Goal: Transaction & Acquisition: Book appointment/travel/reservation

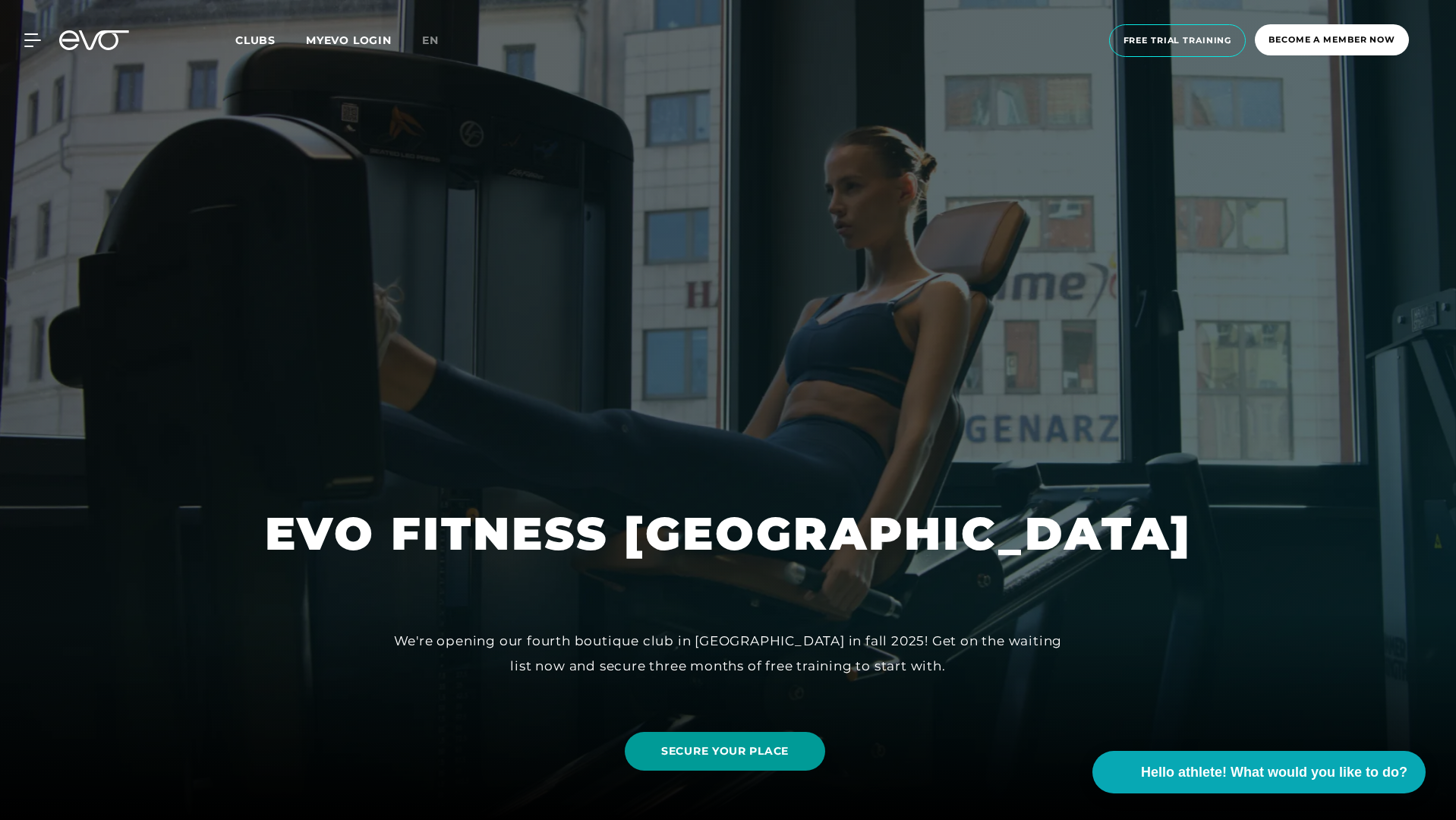
click at [780, 755] on font "SECURE YOUR PLACE" at bounding box center [725, 751] width 127 height 14
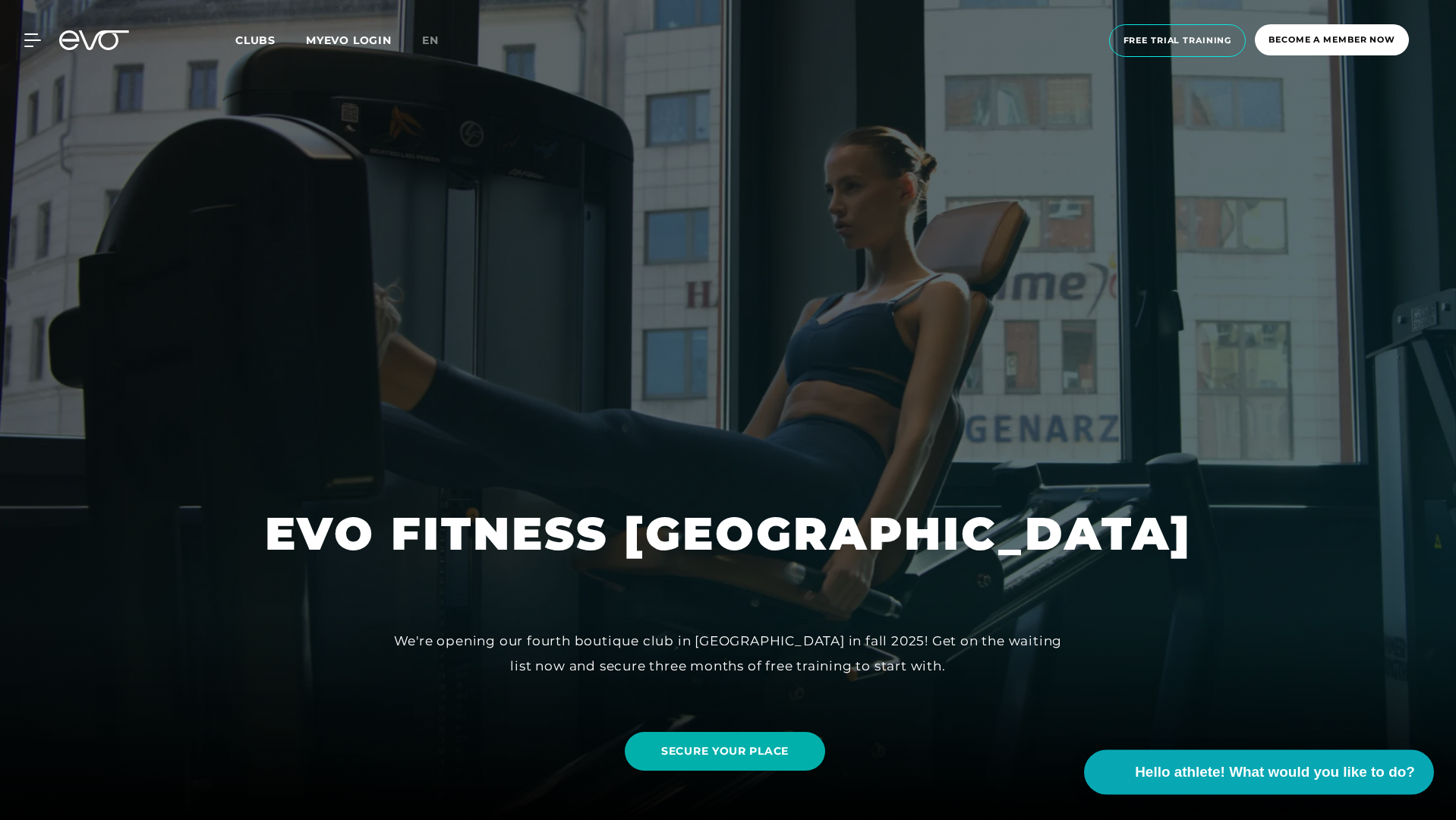
click at [1299, 783] on button "Hello athlete! What would you like to do?" at bounding box center [1259, 772] width 350 height 45
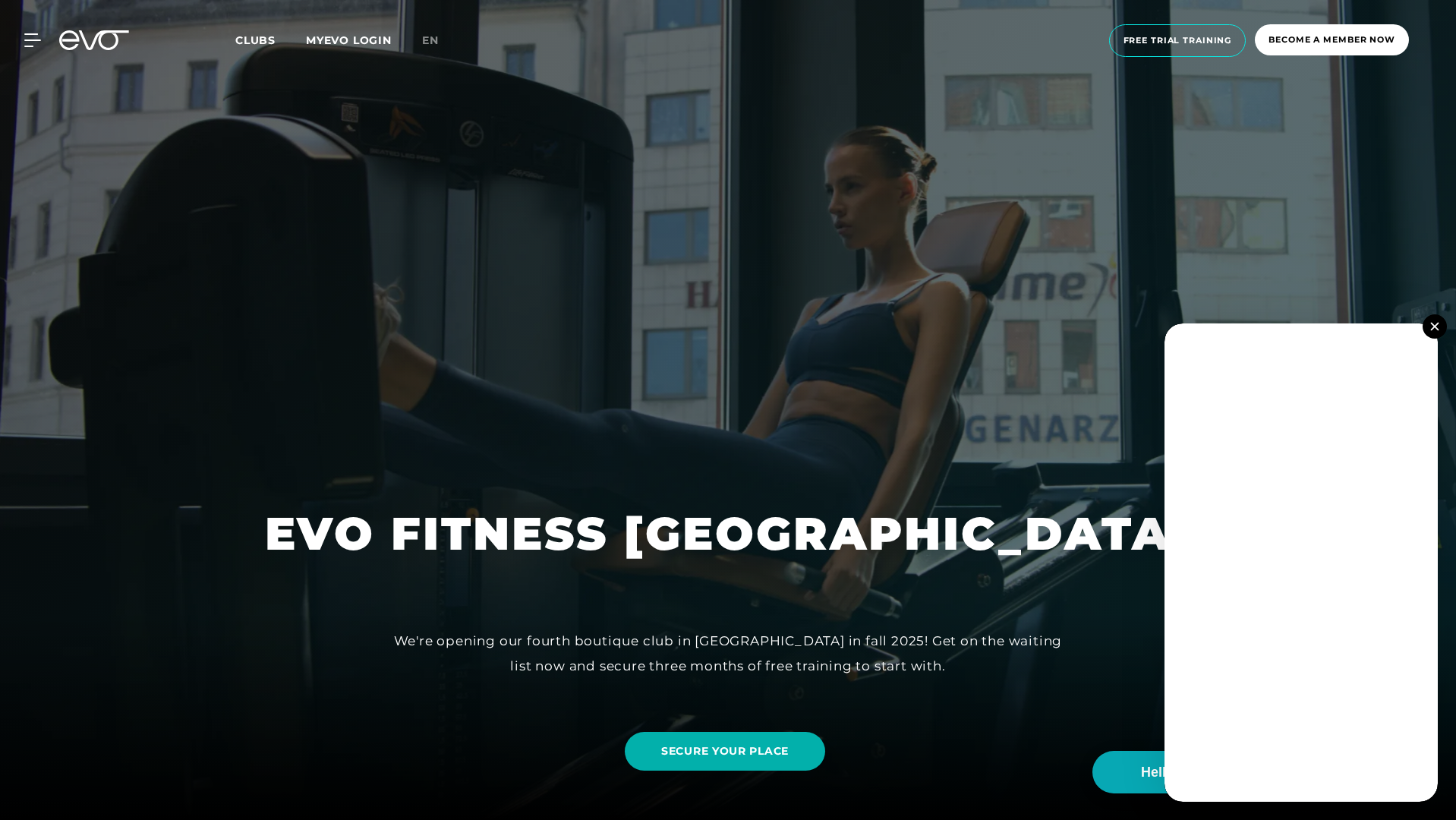
click at [1440, 329] on button at bounding box center [1435, 326] width 24 height 24
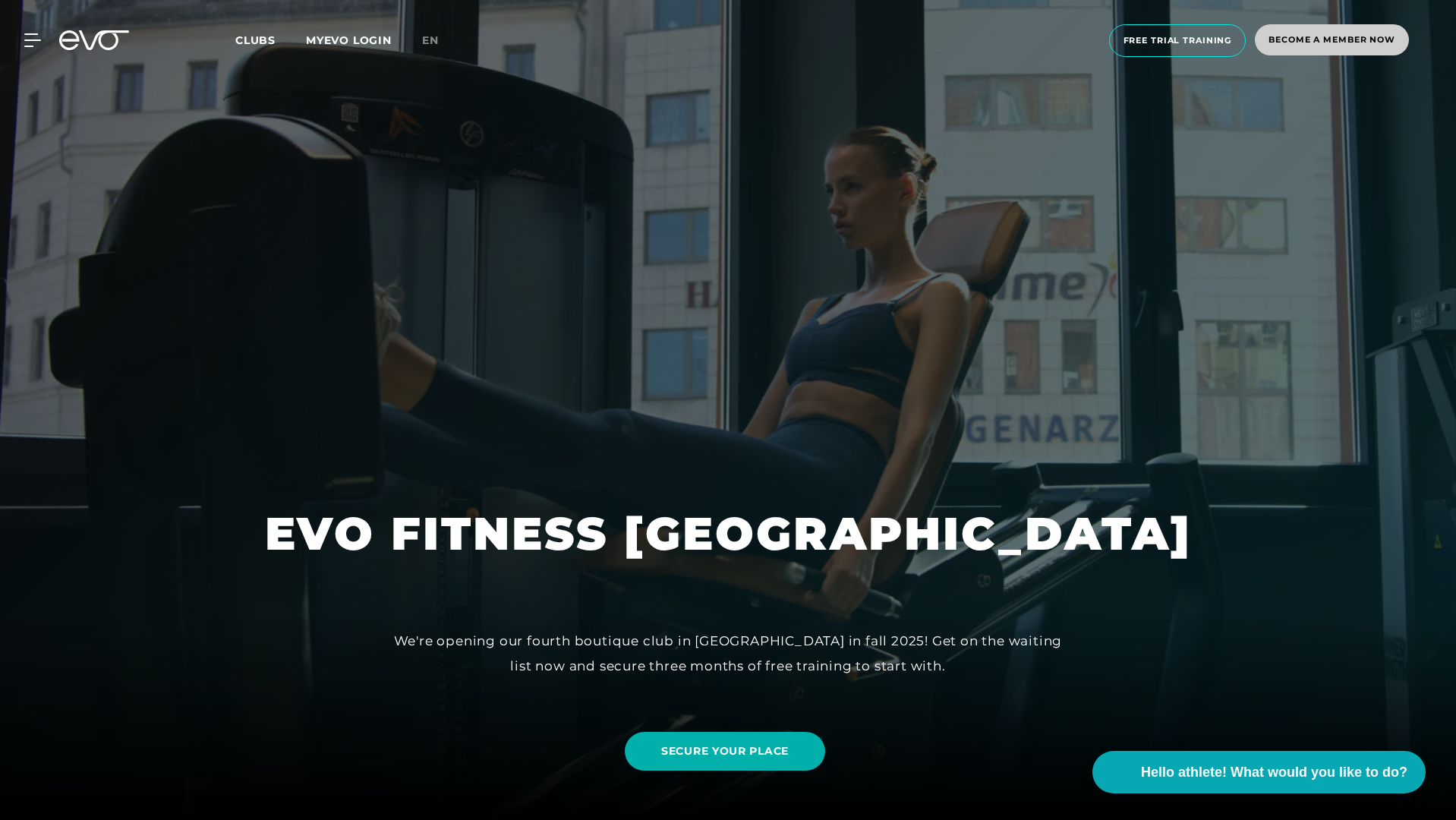
click at [1319, 46] on span "Become a member now" at bounding box center [1332, 40] width 154 height 31
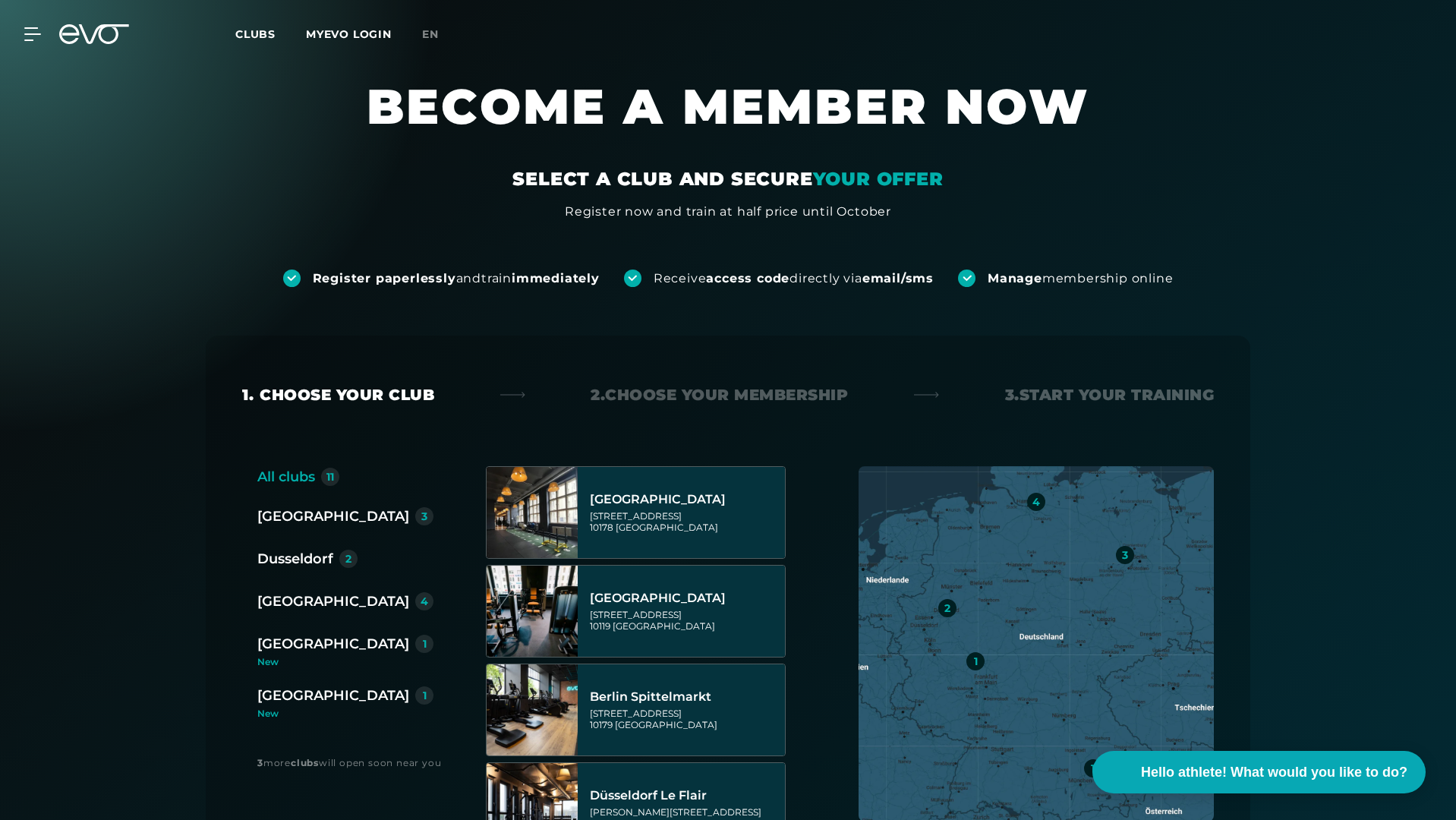
click at [267, 37] on font "Clubs" at bounding box center [256, 34] width 41 height 14
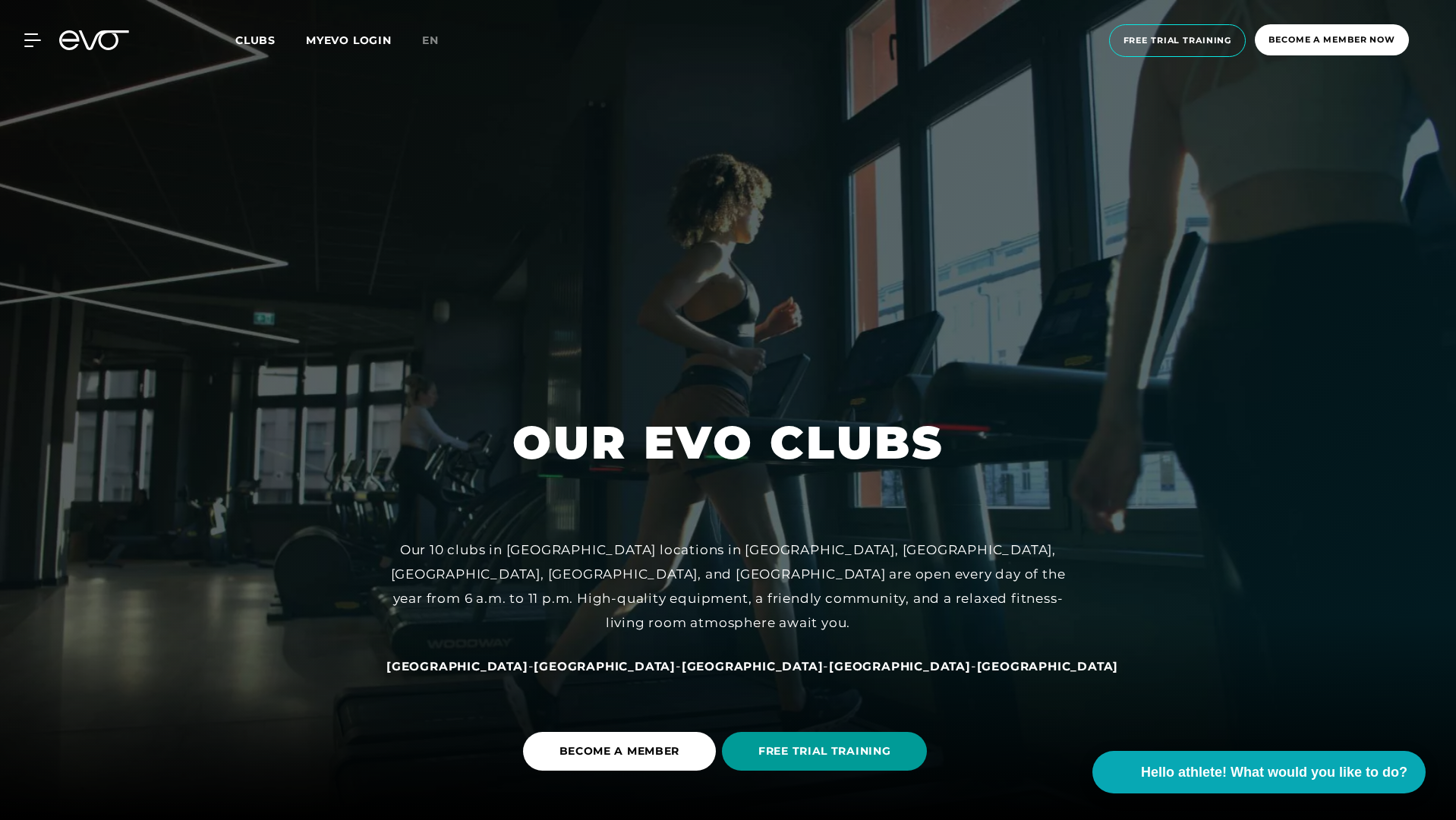
click at [788, 756] on font "FREE TRIAL TRAINING" at bounding box center [823, 751] width 132 height 14
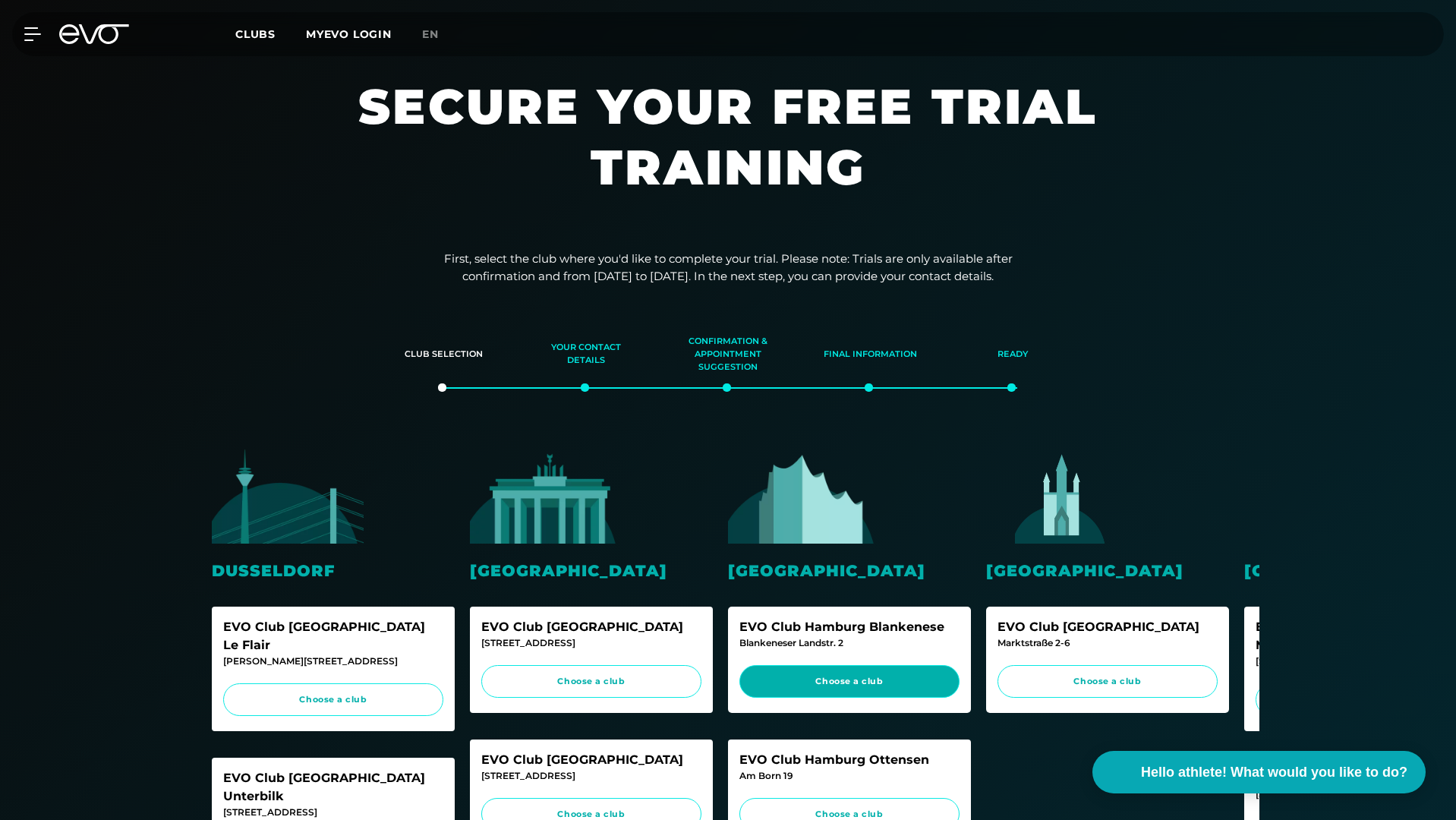
scroll to position [454, 0]
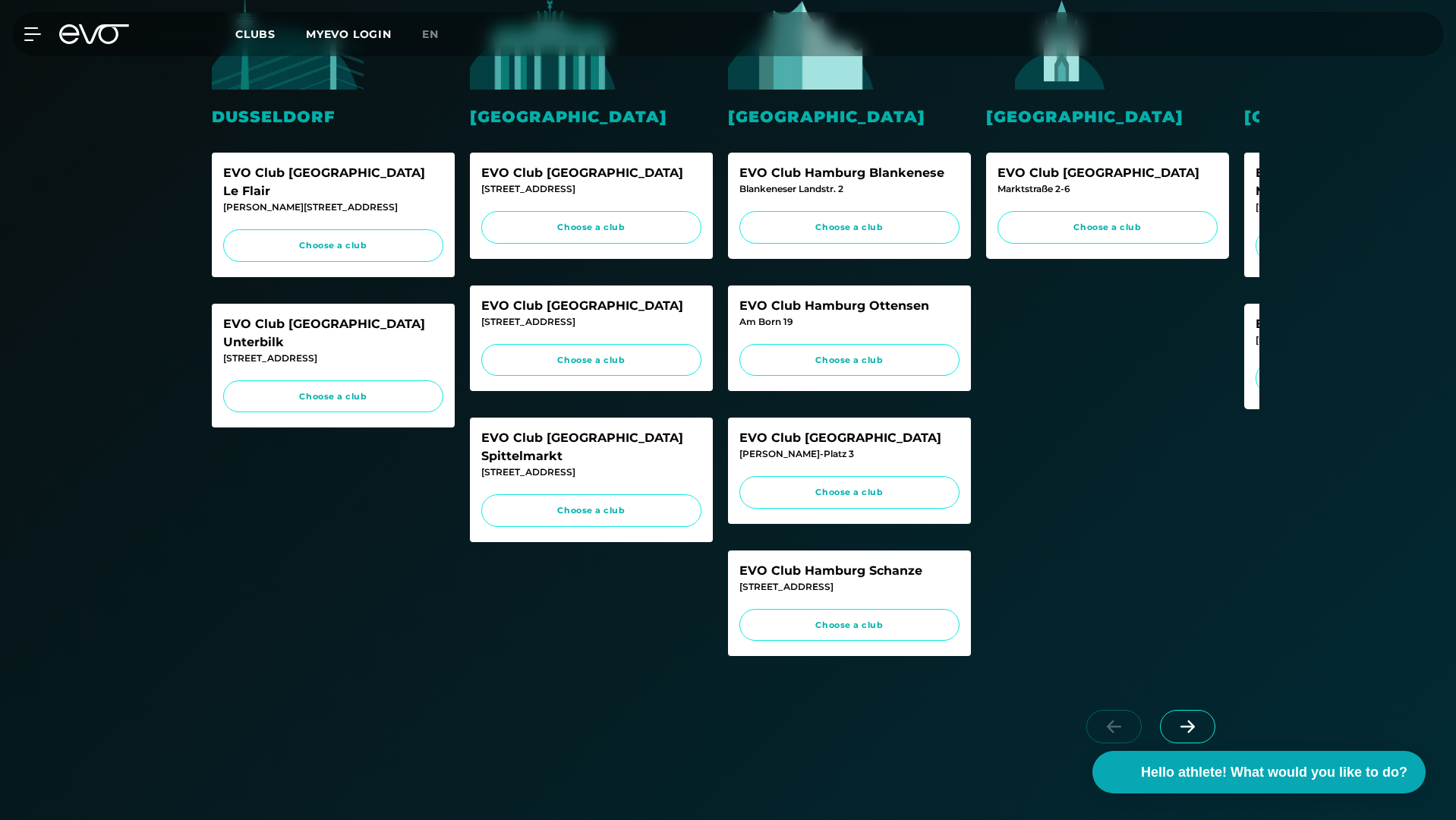
drag, startPoint x: 732, startPoint y: 718, endPoint x: 843, endPoint y: 713, distance: 111.1
click at [803, 719] on div at bounding box center [728, 741] width 1063 height 85
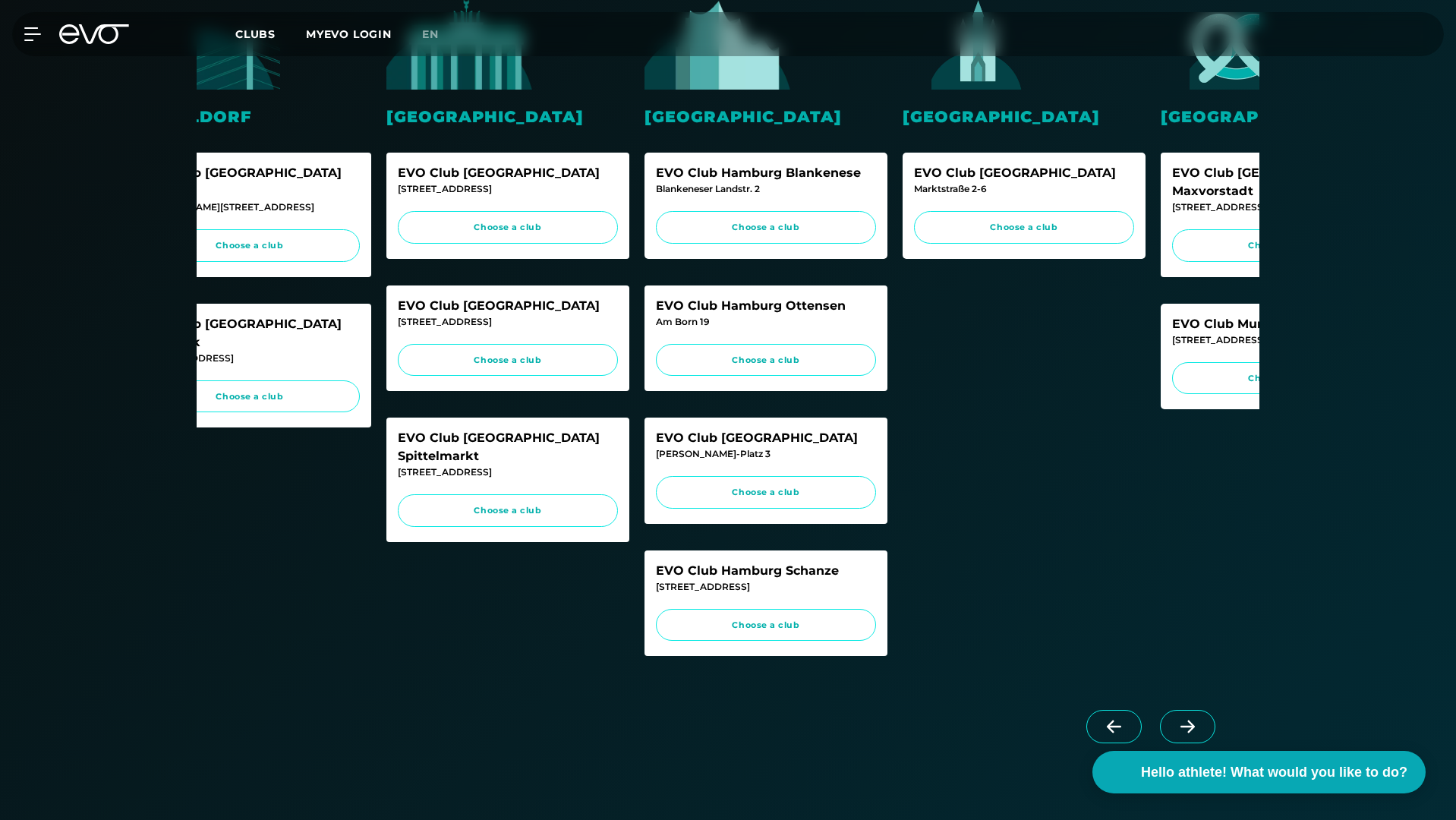
scroll to position [0, 122]
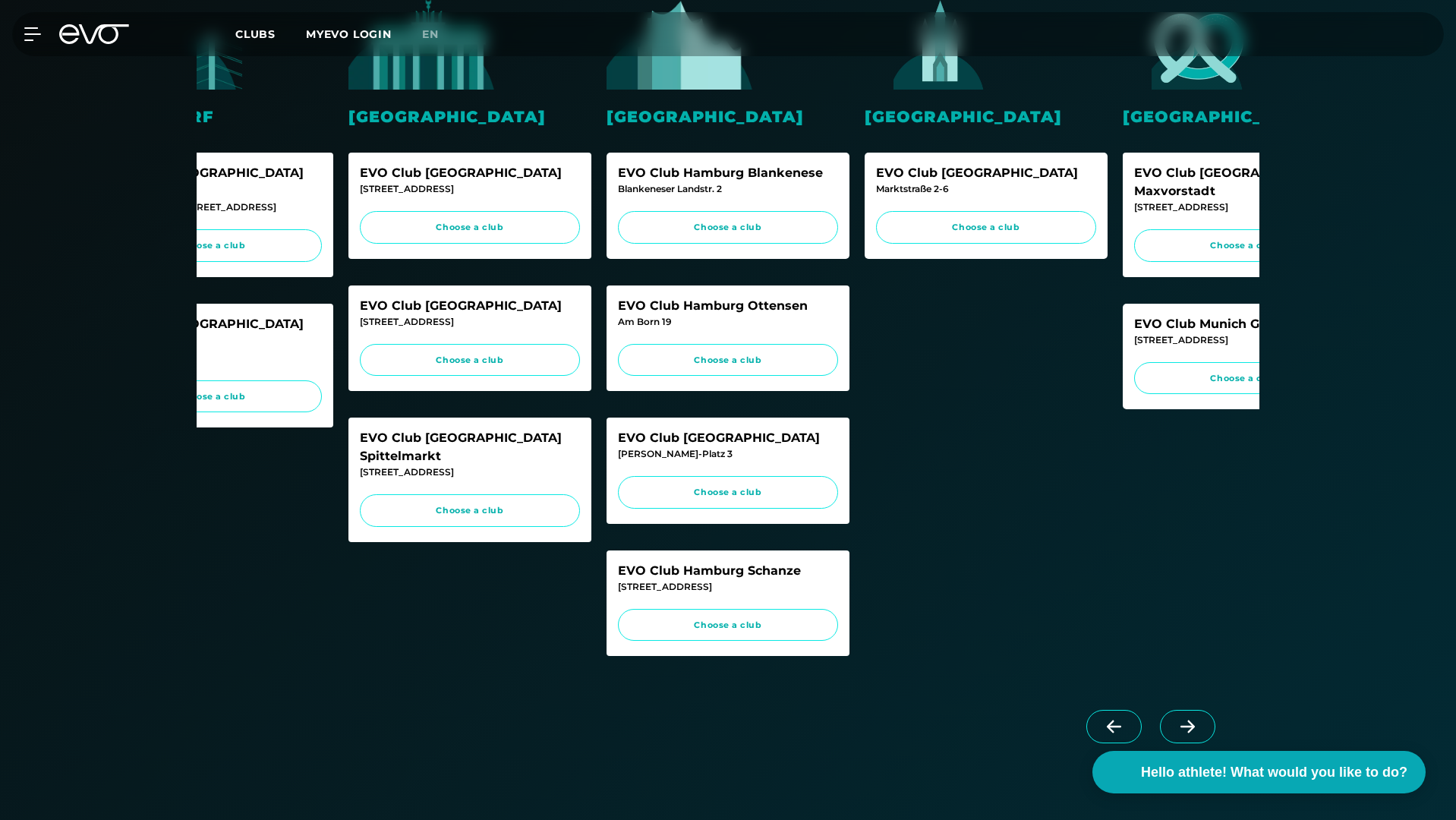
drag, startPoint x: 923, startPoint y: 722, endPoint x: 951, endPoint y: 720, distance: 28.1
click at [938, 721] on div at bounding box center [728, 741] width 1063 height 85
drag, startPoint x: 956, startPoint y: 720, endPoint x: 966, endPoint y: 720, distance: 10.0
click at [964, 720] on div at bounding box center [728, 741] width 1063 height 85
click at [973, 720] on div at bounding box center [728, 741] width 1063 height 85
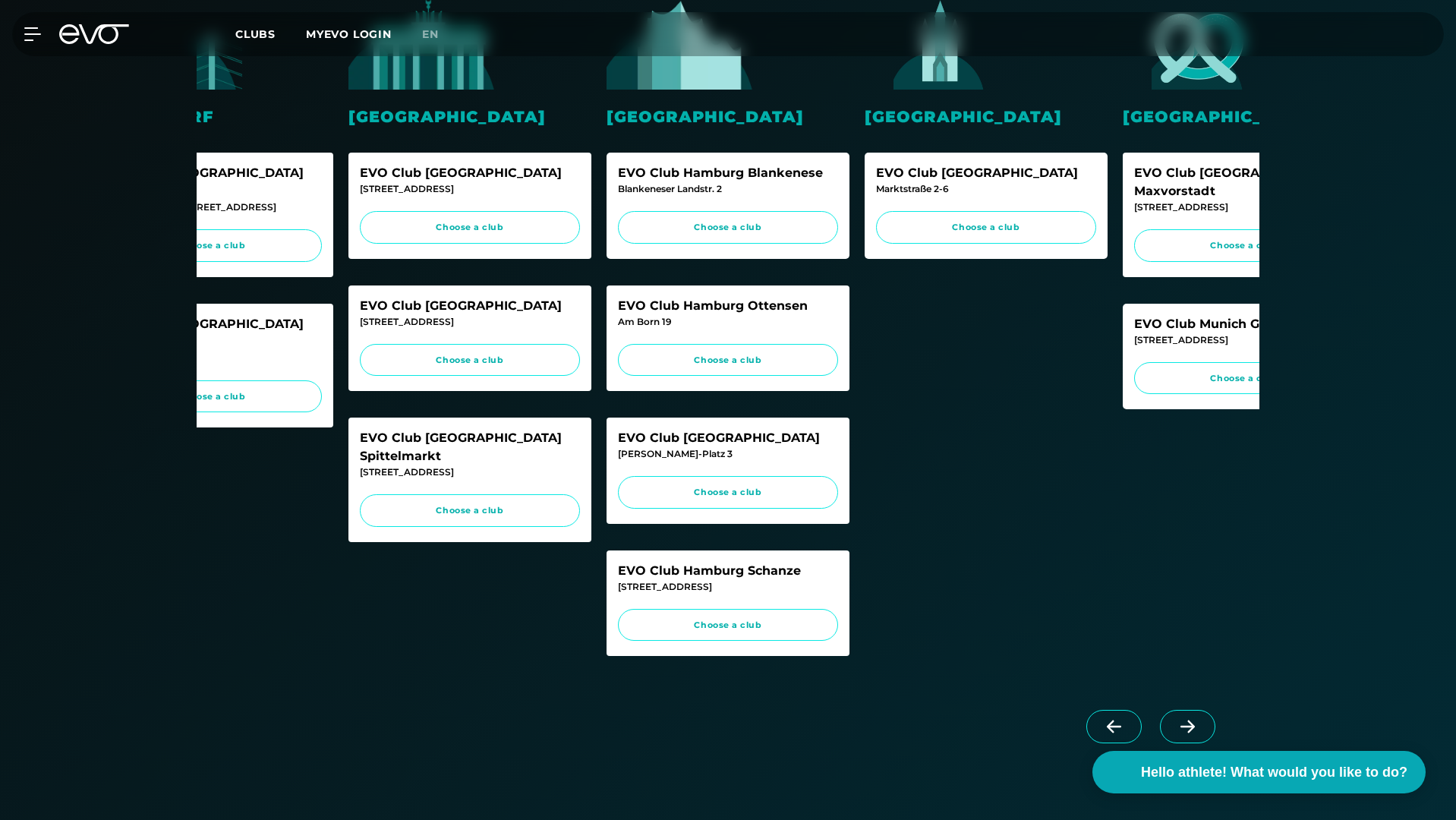
click at [978, 719] on div at bounding box center [728, 741] width 1063 height 85
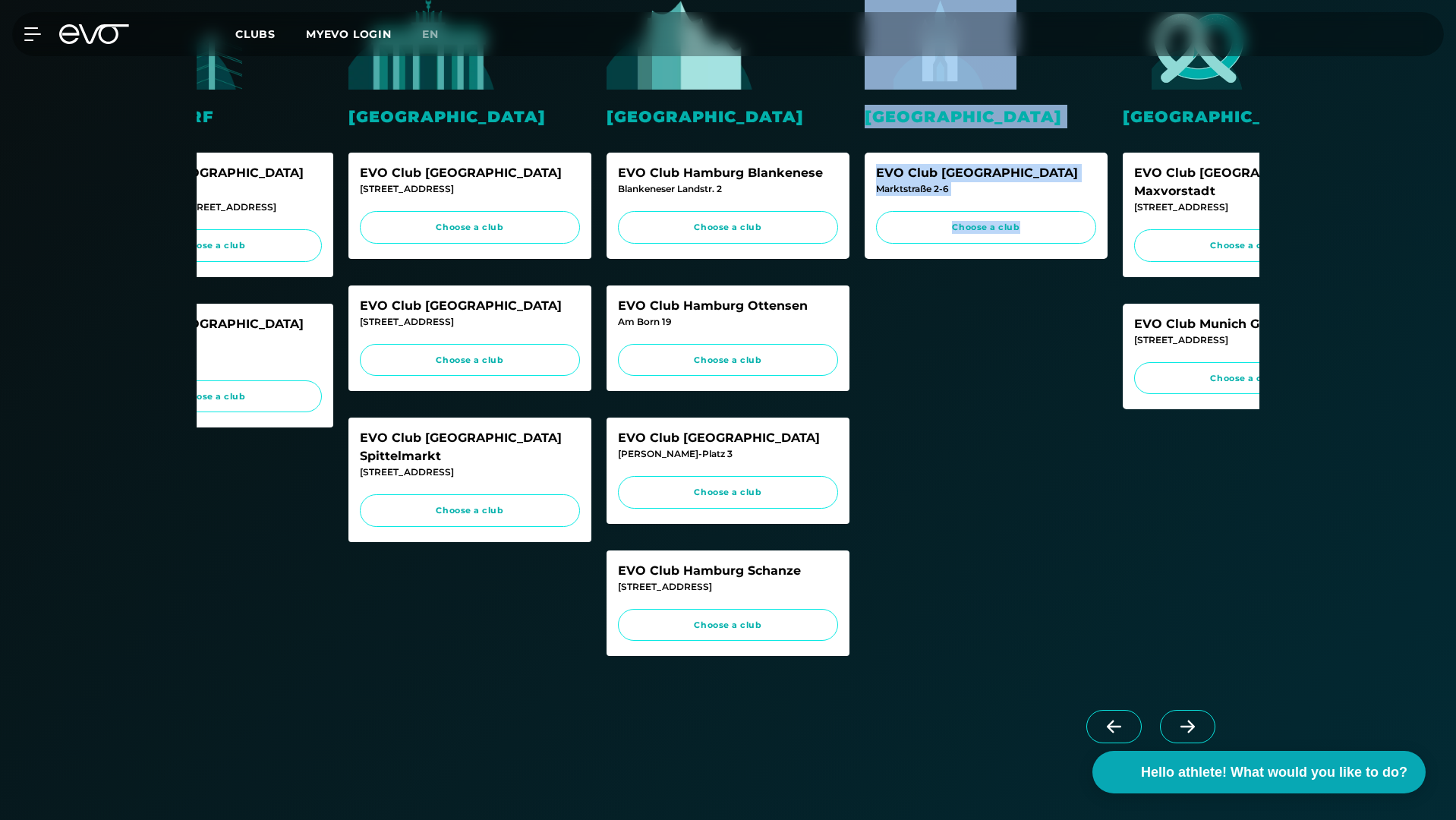
drag, startPoint x: 832, startPoint y: 713, endPoint x: 946, endPoint y: 716, distance: 114.0
click at [946, 698] on div "Dusseldorf EVO Club [GEOGRAPHIC_DATA] Le Flair [PERSON_NAME][STREET_ADDRESS] Ch…" at bounding box center [728, 339] width 1063 height 719
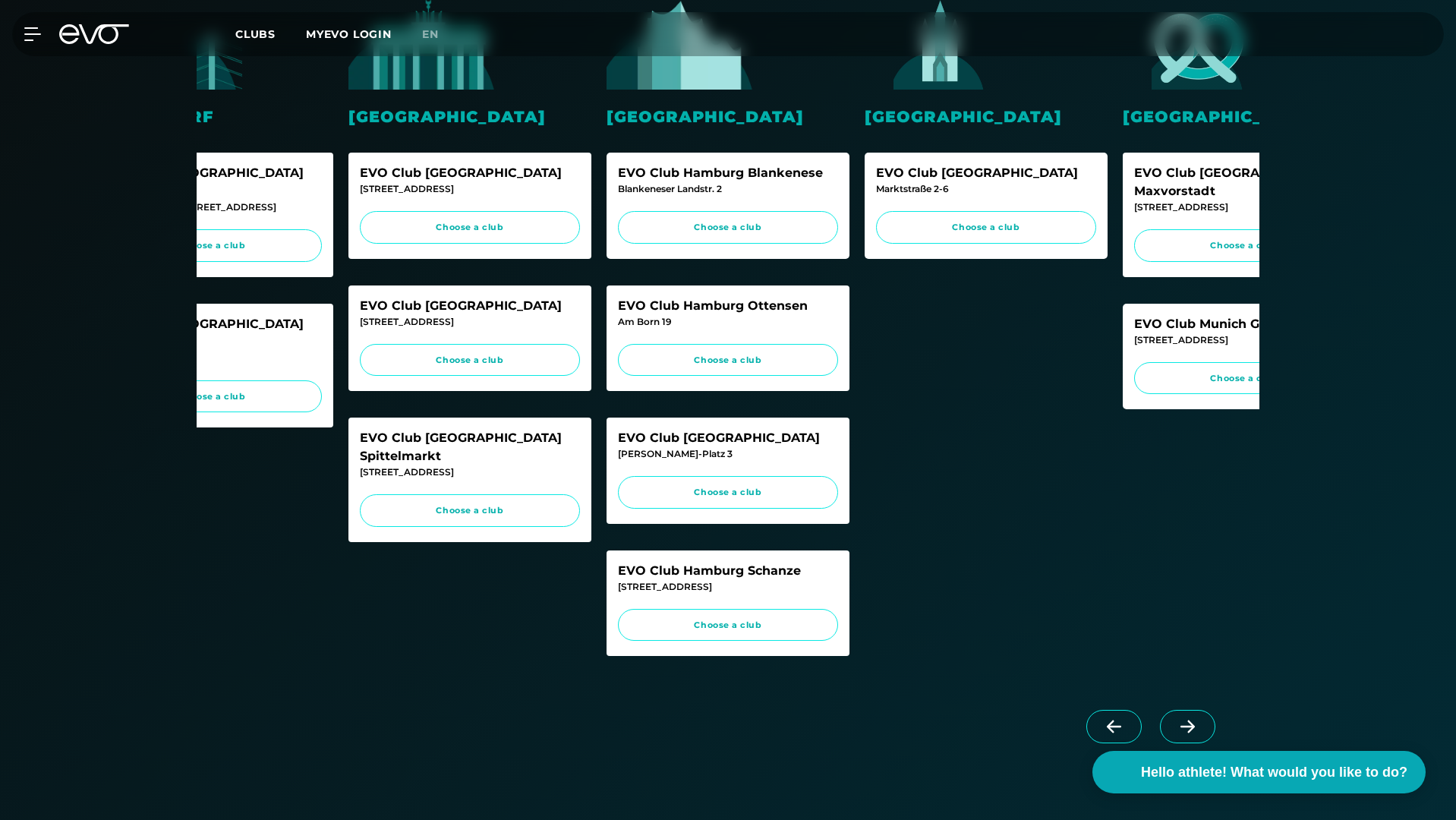
drag, startPoint x: 880, startPoint y: 720, endPoint x: 966, endPoint y: 721, distance: 86.0
click at [966, 721] on div at bounding box center [728, 741] width 1063 height 85
click at [1193, 737] on span at bounding box center [1188, 727] width 55 height 33
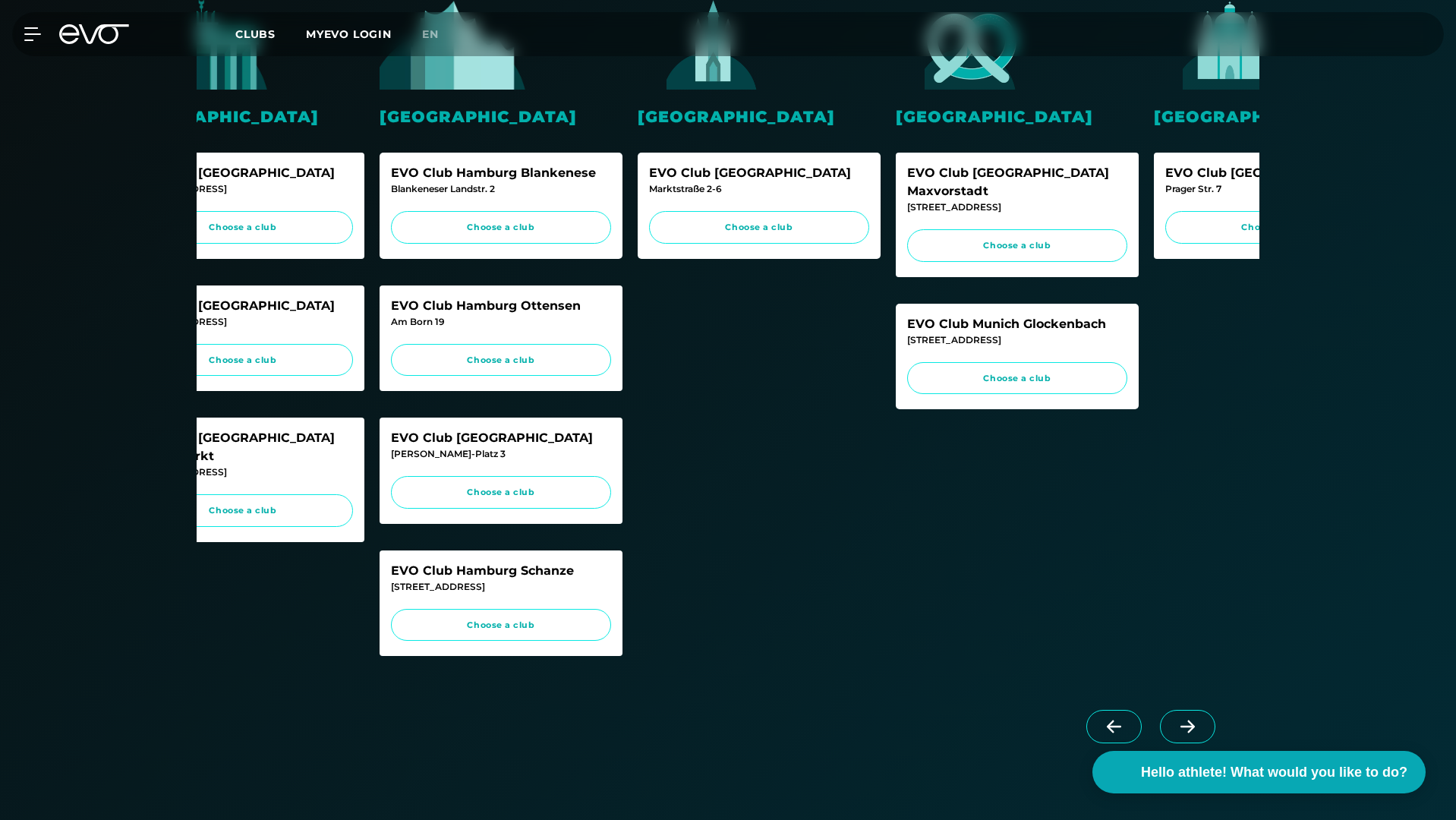
scroll to position [0, 379]
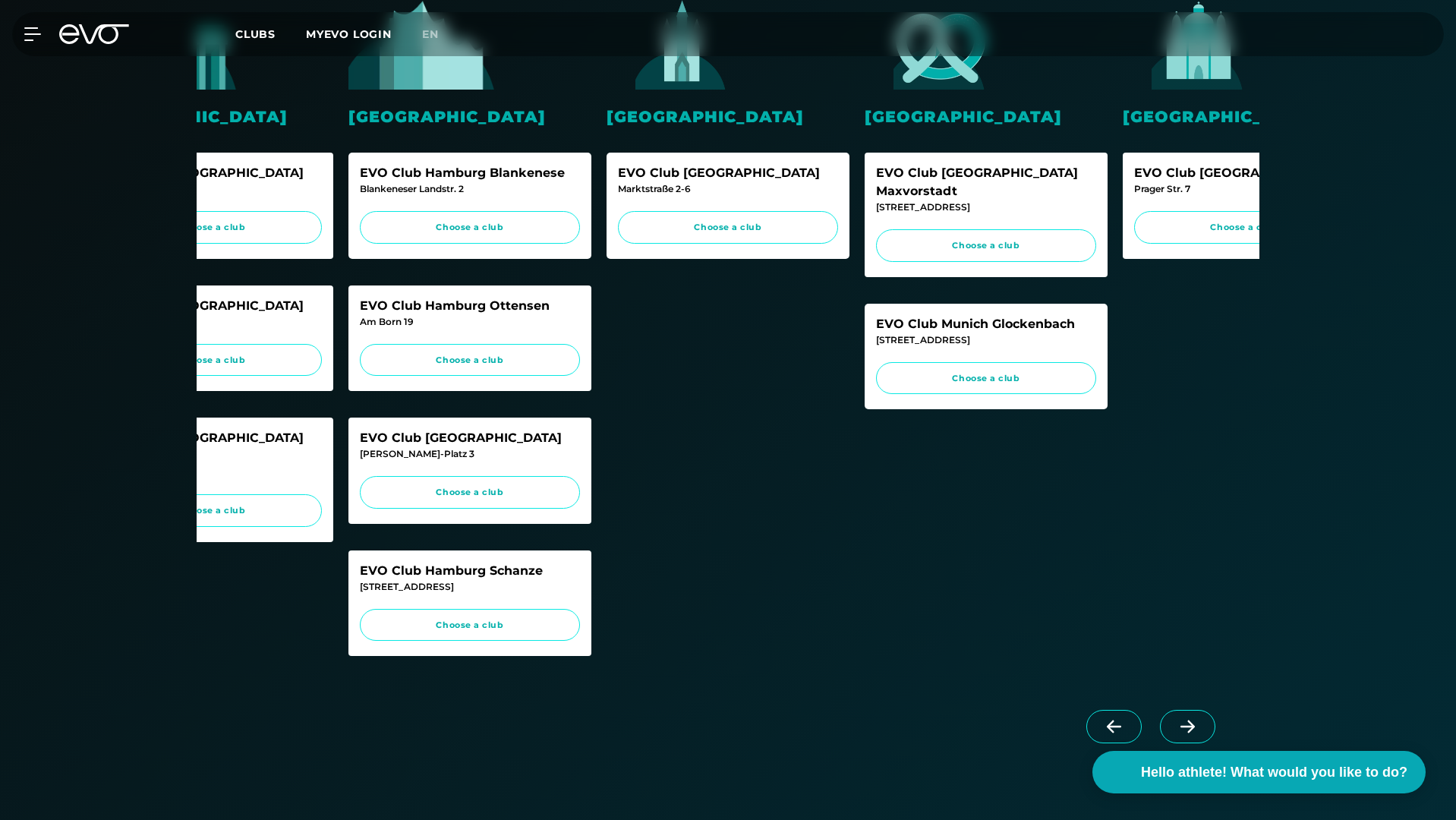
click at [1193, 737] on span at bounding box center [1188, 727] width 55 height 33
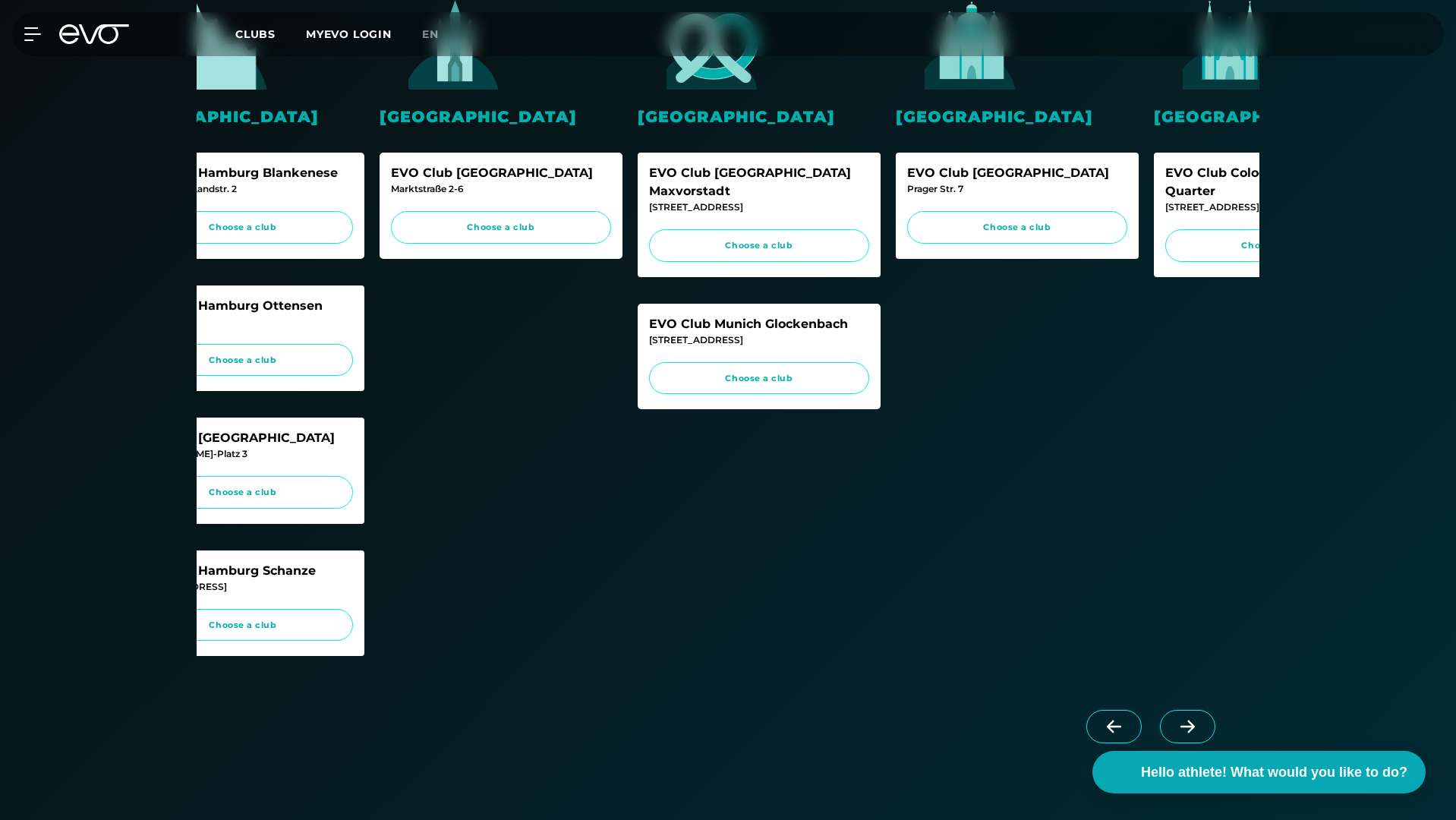
scroll to position [0, 637]
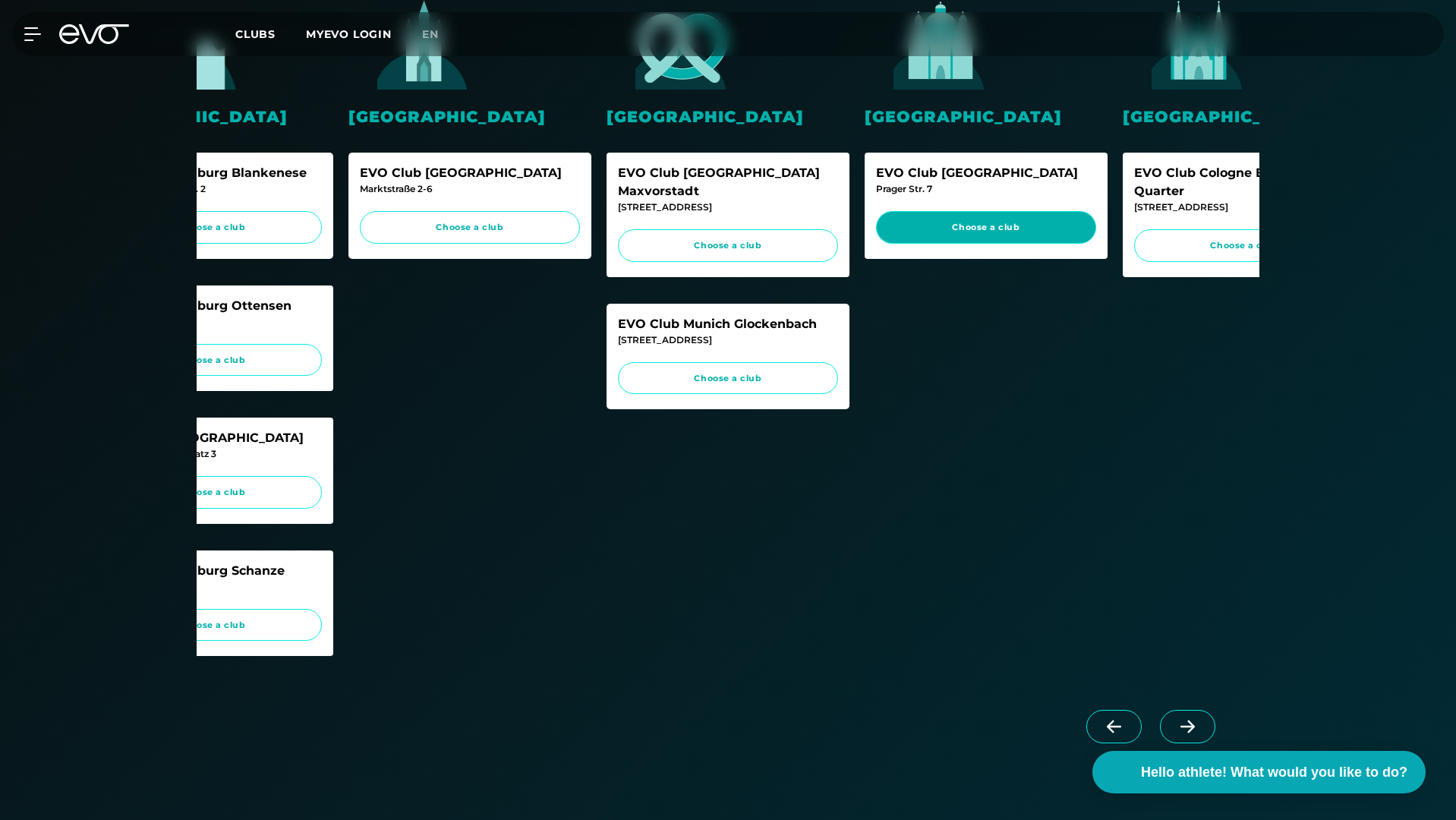
click at [999, 237] on span "Choose a club" at bounding box center [985, 227] width 220 height 32
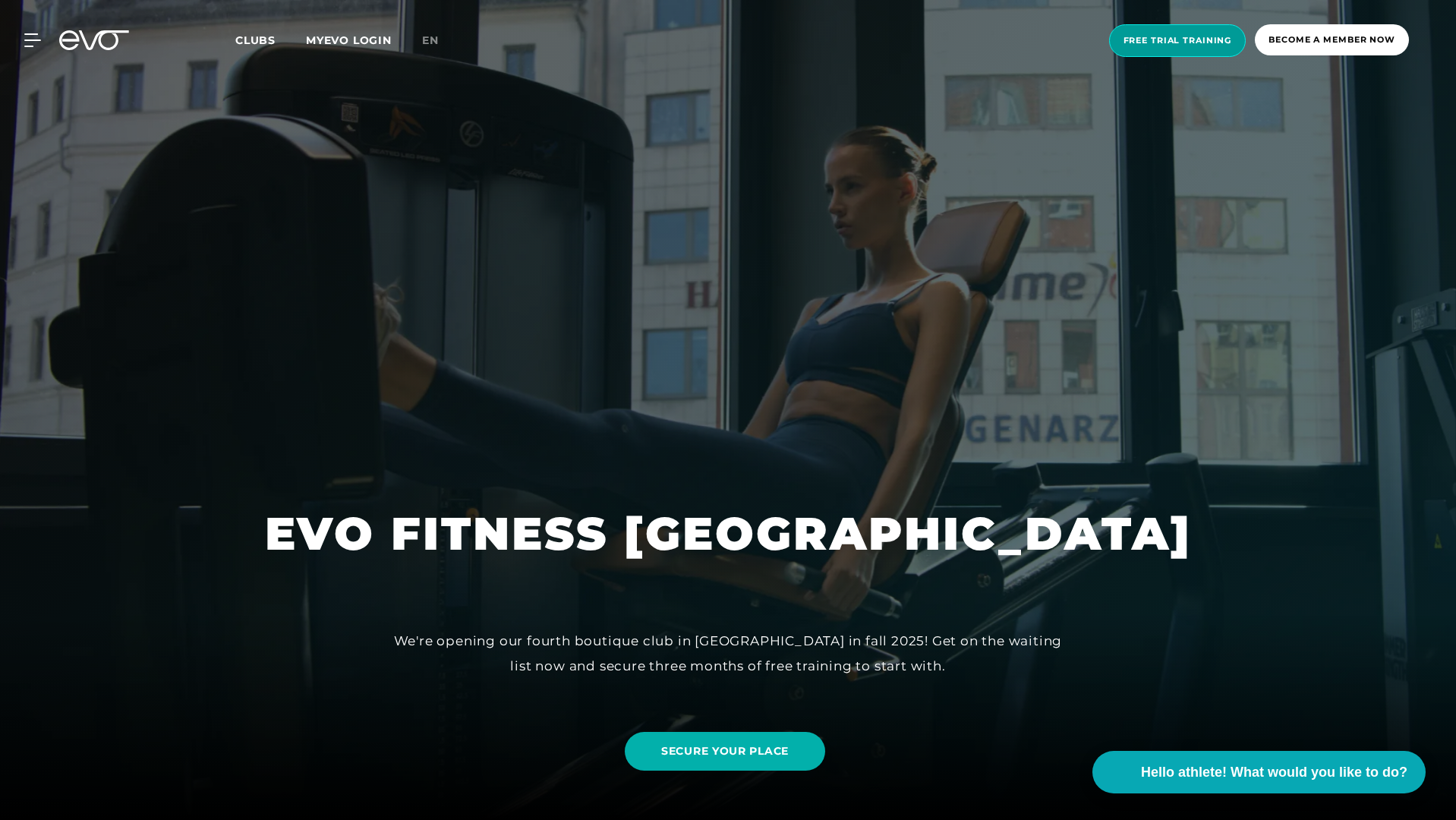
click at [1154, 27] on span "Free trial training" at bounding box center [1177, 40] width 137 height 32
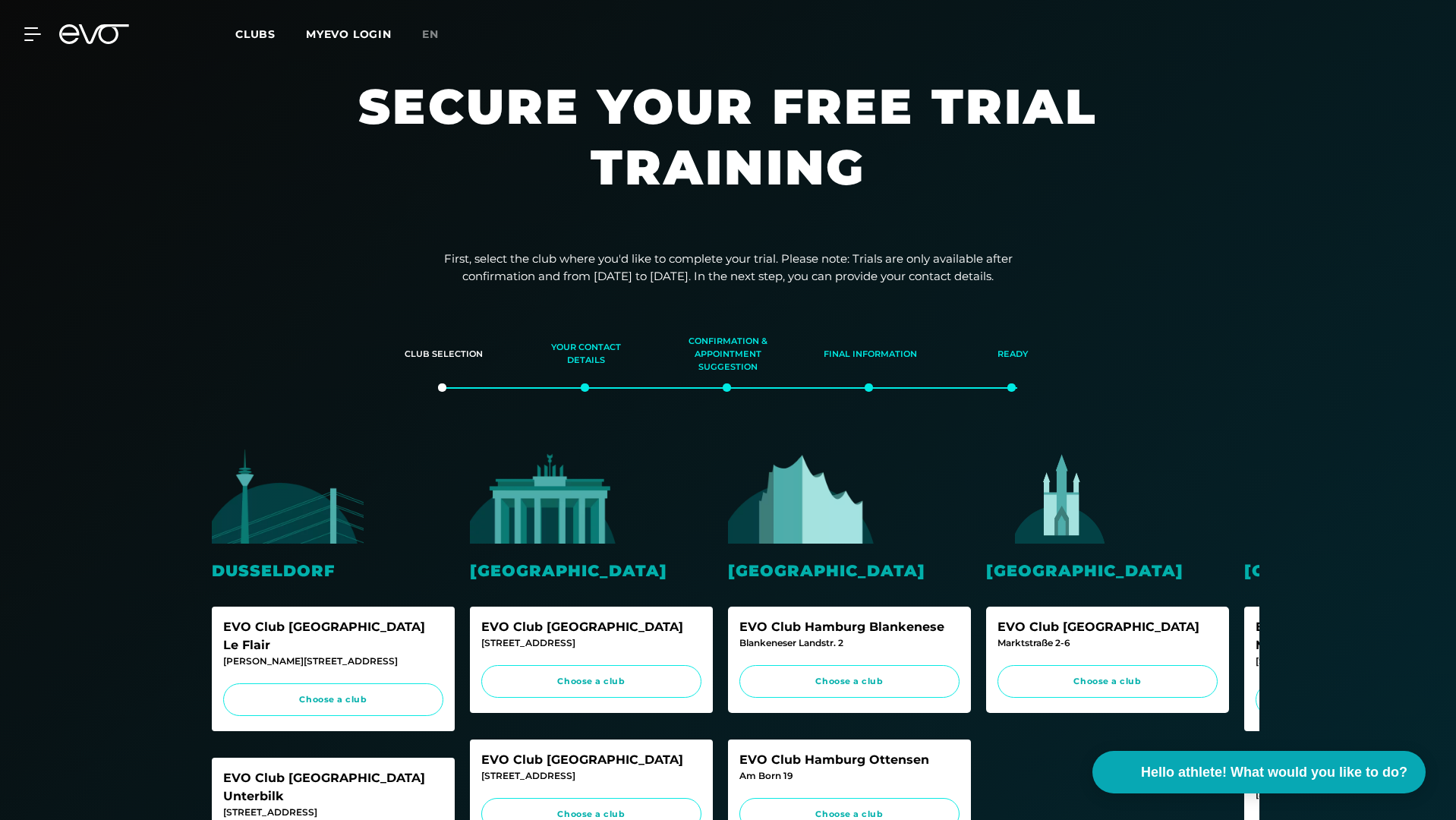
click at [26, 24] on div "MyEVO Login About EVO Memberships Trial training DAY PASS EVO Studios [GEOGRAPH…" at bounding box center [728, 34] width 1450 height 44
click at [31, 41] on div "MyEVO Login About EVO Memberships Trial training DAY PASS EVO Studios [GEOGRAPH…" at bounding box center [728, 34] width 1450 height 44
click at [31, 31] on icon at bounding box center [35, 34] width 22 height 14
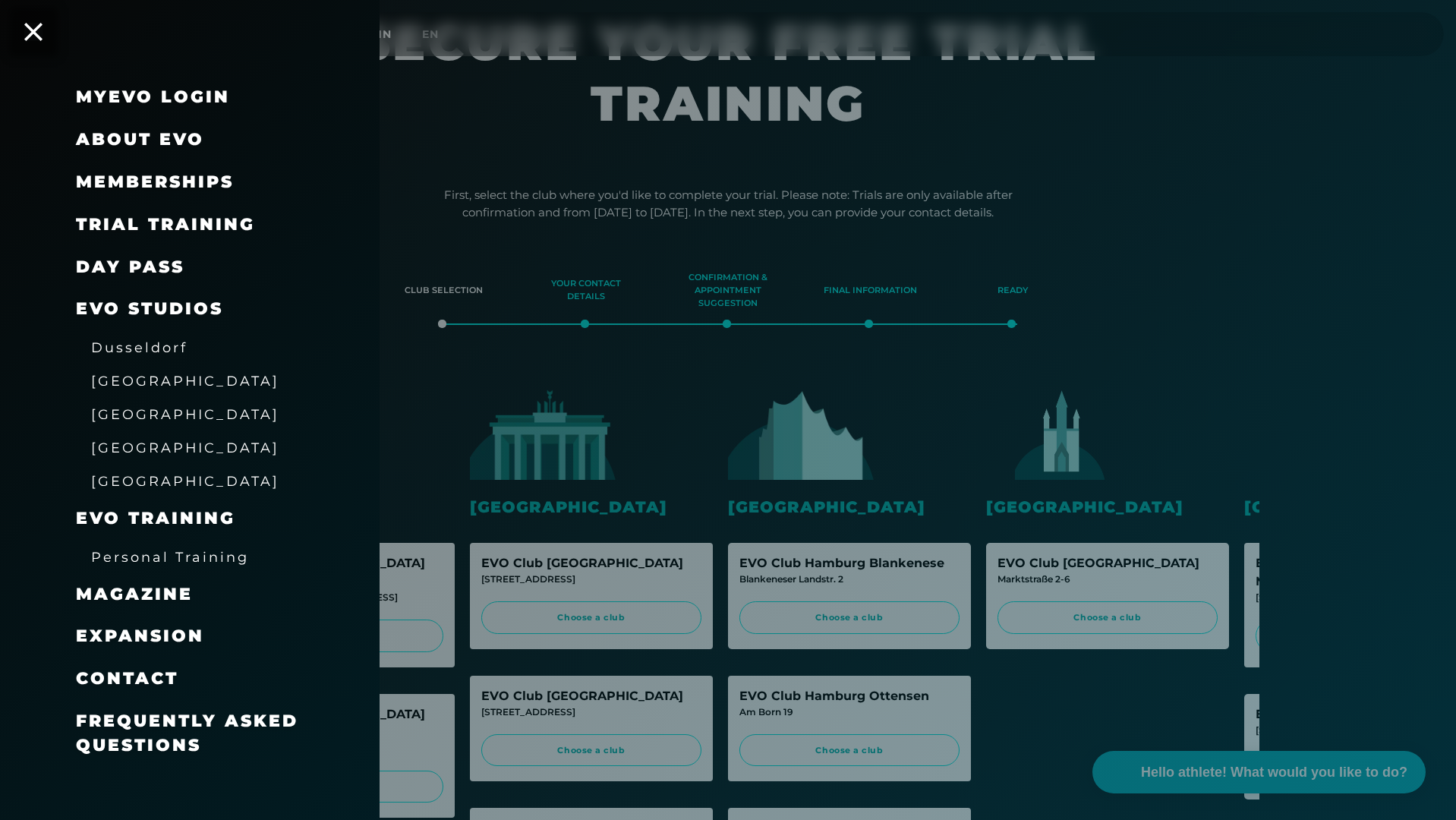
scroll to position [101, 0]
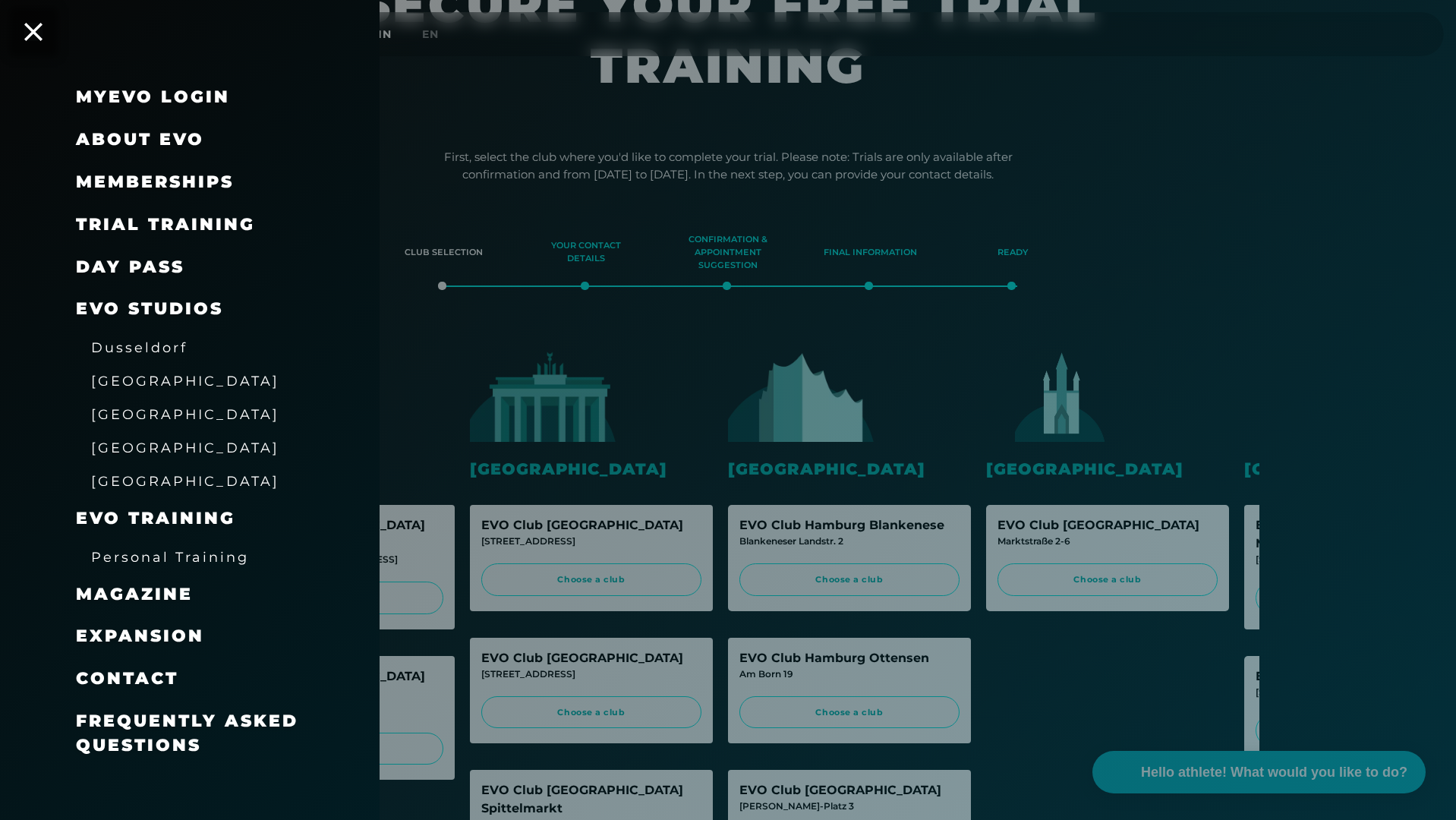
click at [24, 23] on icon at bounding box center [33, 32] width 18 height 18
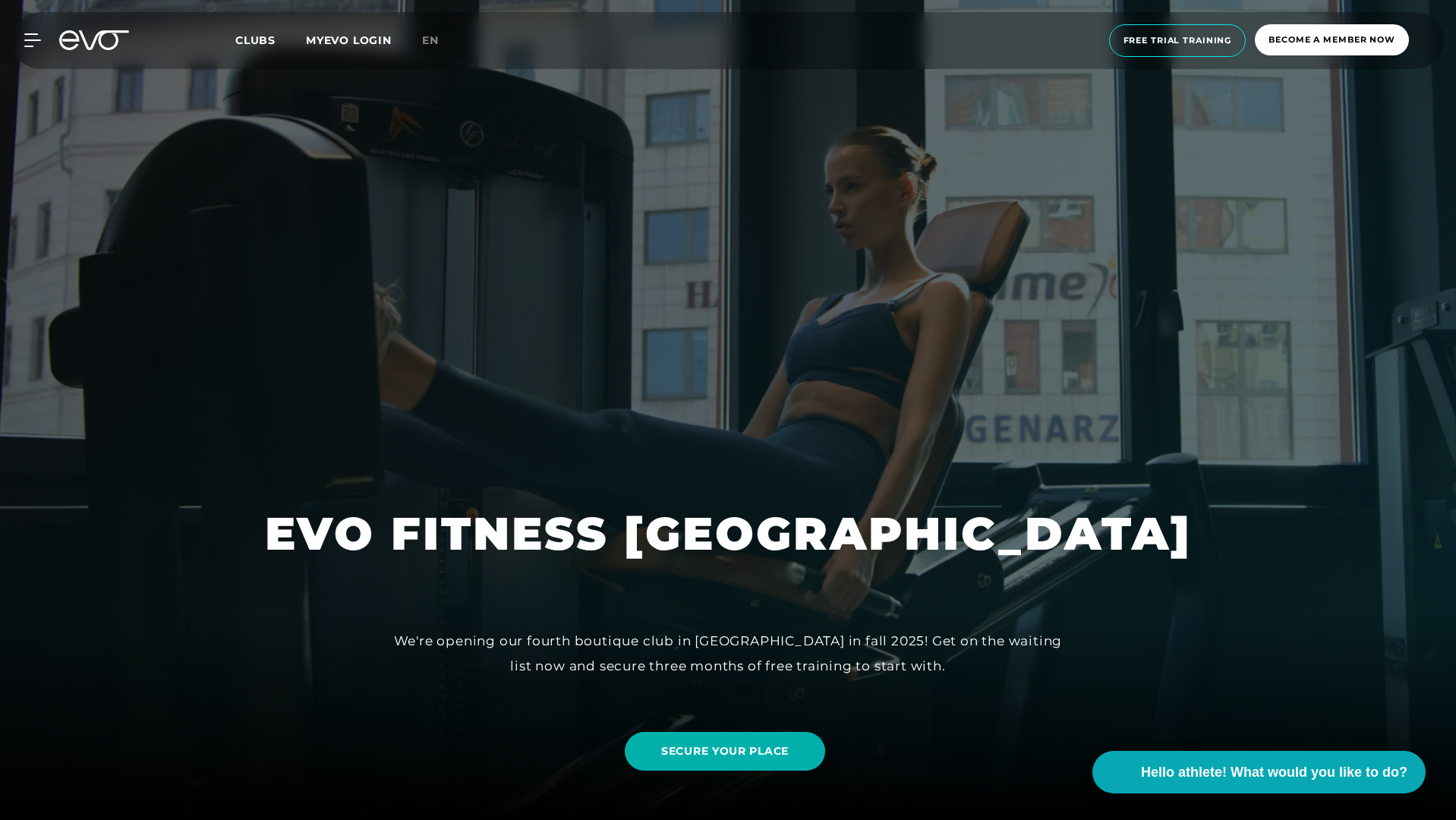
scroll to position [454, 0]
